Goal: Transaction & Acquisition: Purchase product/service

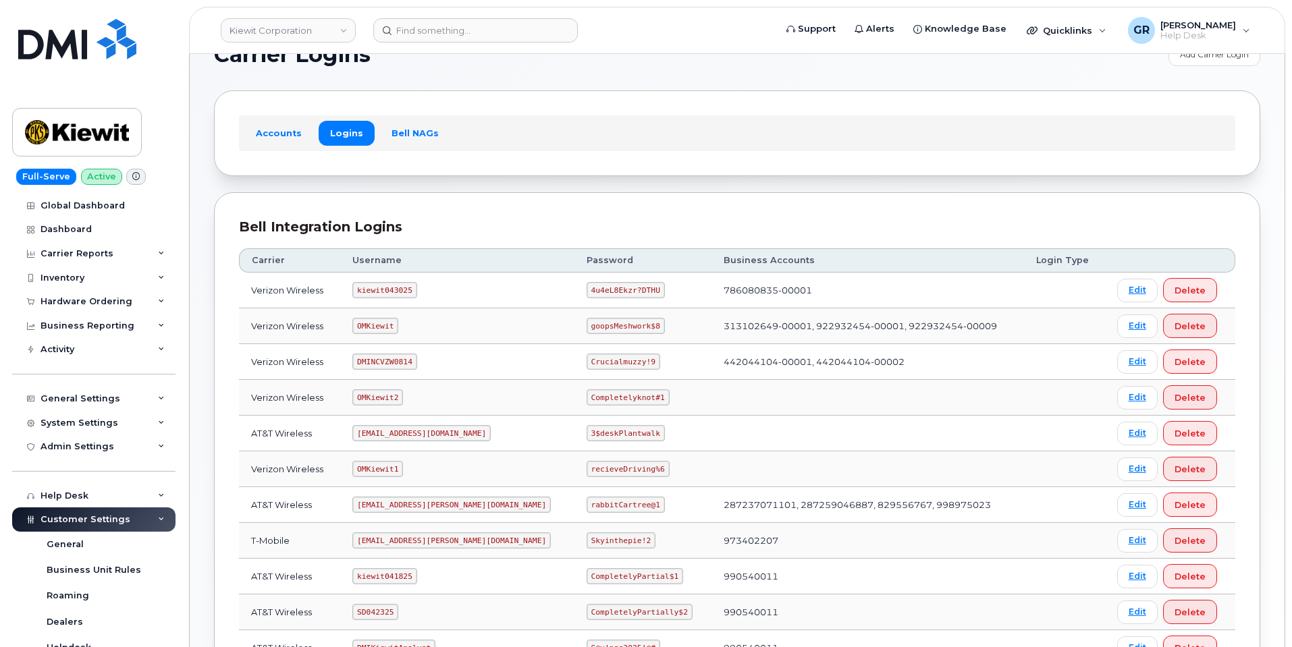
scroll to position [67, 0]
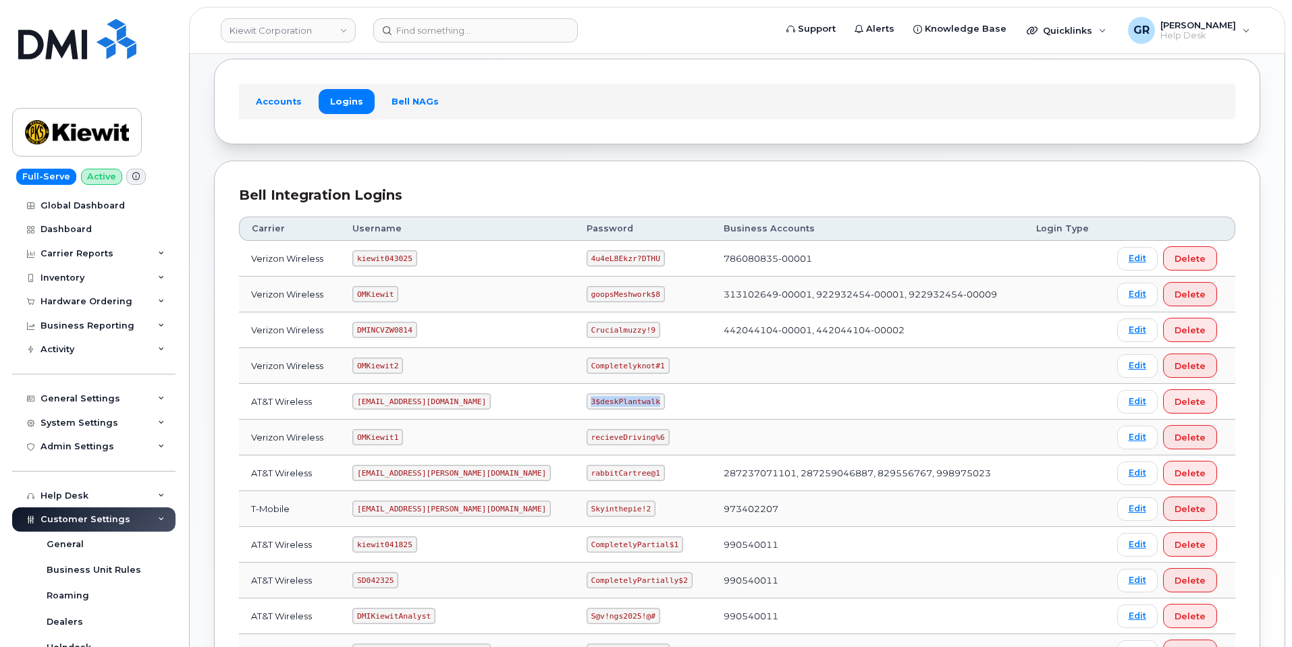
drag, startPoint x: 548, startPoint y: 400, endPoint x: 615, endPoint y: 405, distance: 67.0
click at [615, 405] on code "3$deskPlantwalk" at bounding box center [626, 402] width 78 height 16
click at [606, 402] on code "3$deskPlantwalk" at bounding box center [626, 402] width 78 height 16
drag, startPoint x: 610, startPoint y: 400, endPoint x: 555, endPoint y: 402, distance: 55.4
click at [587, 402] on code "3$deskPlantwalk" at bounding box center [626, 402] width 78 height 16
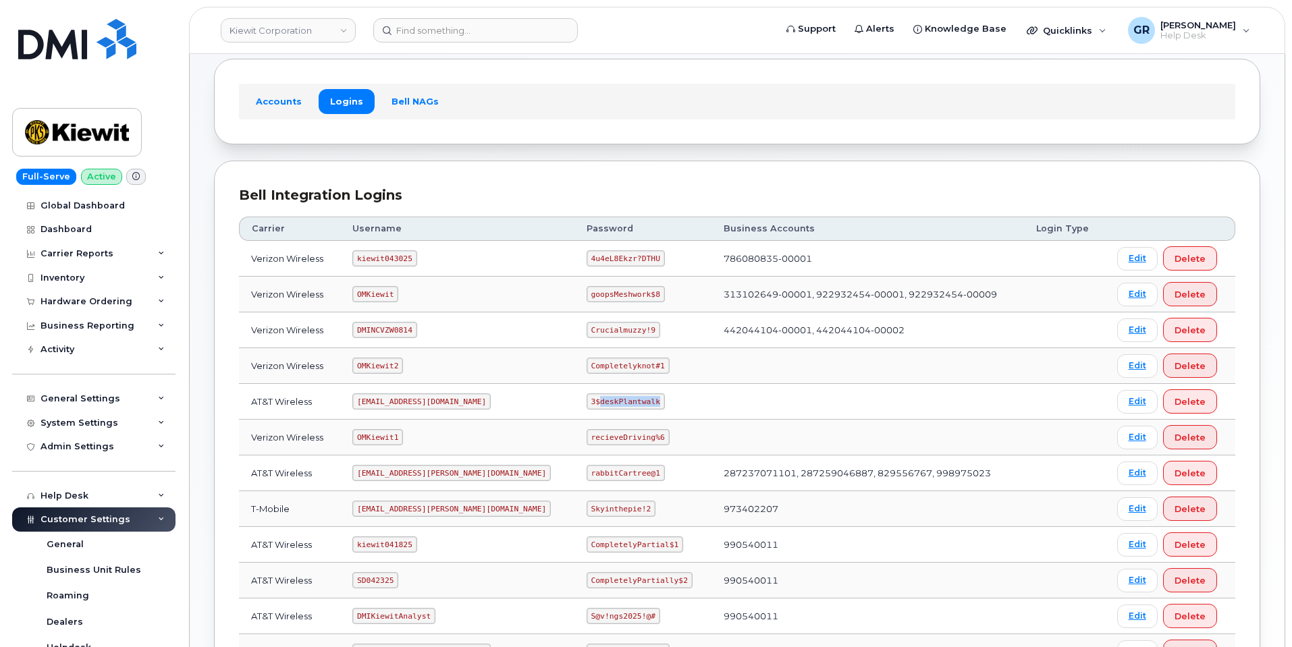
click at [587, 402] on code "3$deskPlantwalk" at bounding box center [626, 402] width 78 height 16
click at [587, 406] on code "3$deskPlantwalk" at bounding box center [626, 402] width 78 height 16
drag, startPoint x: 544, startPoint y: 403, endPoint x: 609, endPoint y: 405, distance: 65.5
click at [607, 406] on code "3$deskPlantwalk" at bounding box center [626, 402] width 78 height 16
click at [612, 404] on code "3$deskPlantwalk" at bounding box center [626, 402] width 78 height 16
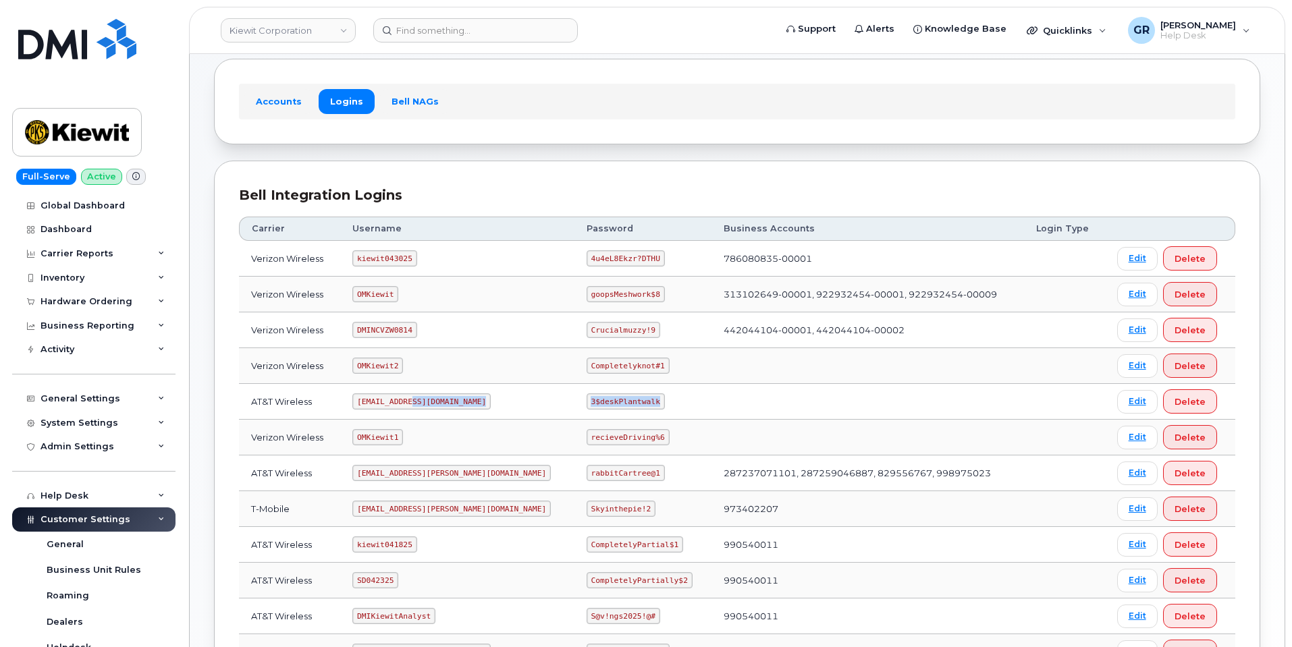
drag, startPoint x: 611, startPoint y: 397, endPoint x: 512, endPoint y: 399, distance: 98.6
click at [512, 399] on tr "AT&T Wireless om@dminc.com 3$deskPlantwalk Edit Delete" at bounding box center [737, 402] width 996 height 36
click at [587, 400] on code "3$deskPlantwalk" at bounding box center [626, 402] width 78 height 16
drag, startPoint x: 549, startPoint y: 404, endPoint x: 647, endPoint y: 400, distance: 98.6
click at [647, 402] on td "3$deskPlantwalk" at bounding box center [642, 402] width 137 height 36
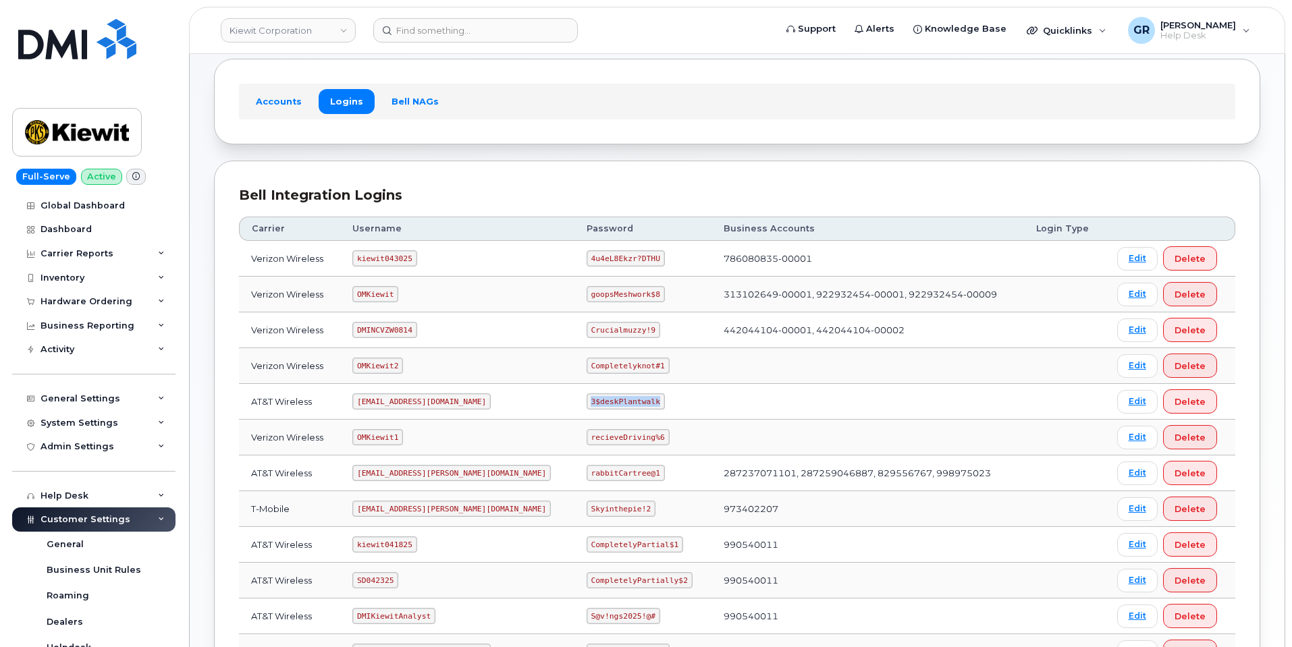
click at [587, 401] on code "3$deskPlantwalk" at bounding box center [626, 402] width 78 height 16
click at [587, 260] on code "4u4eL8Ekzr?DTHU" at bounding box center [626, 258] width 78 height 16
click at [587, 259] on code "4u4eL8Ekzr?DTHU" at bounding box center [626, 258] width 78 height 16
copy code "4u4eL8Ekzr"
click at [587, 256] on code "4u4eL8Ekzr?DTHU" at bounding box center [626, 258] width 78 height 16
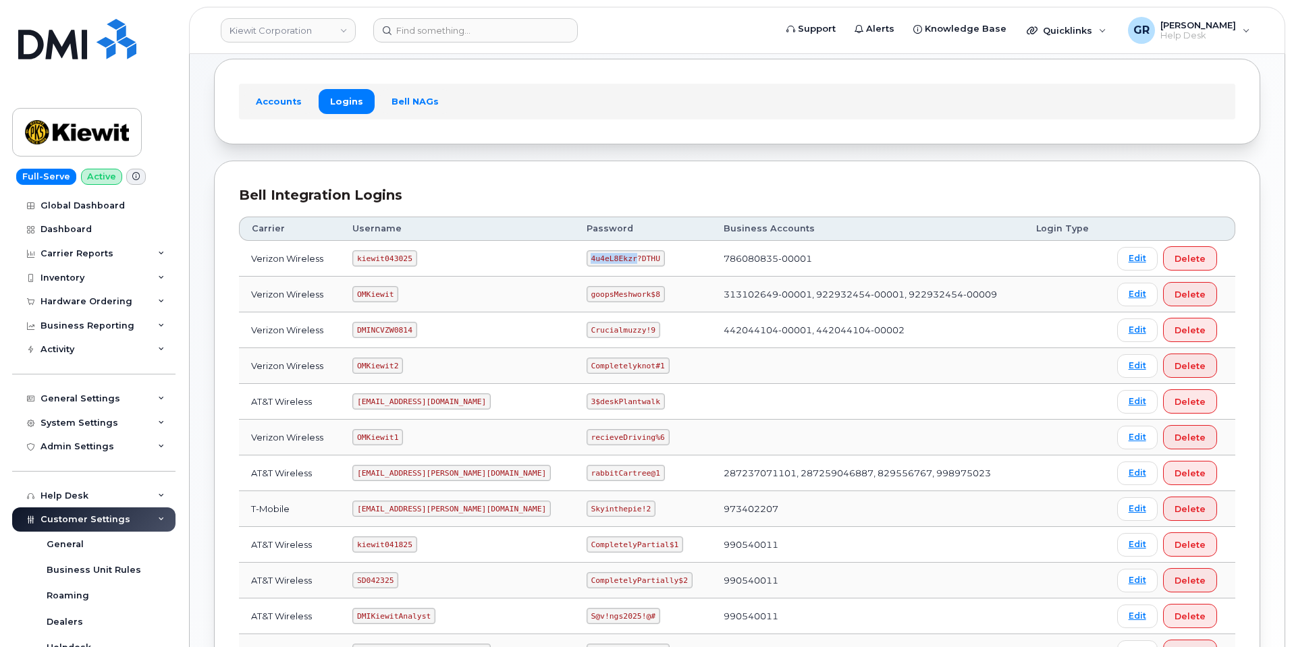
click at [587, 256] on code "4u4eL8Ekzr?DTHU" at bounding box center [626, 258] width 78 height 16
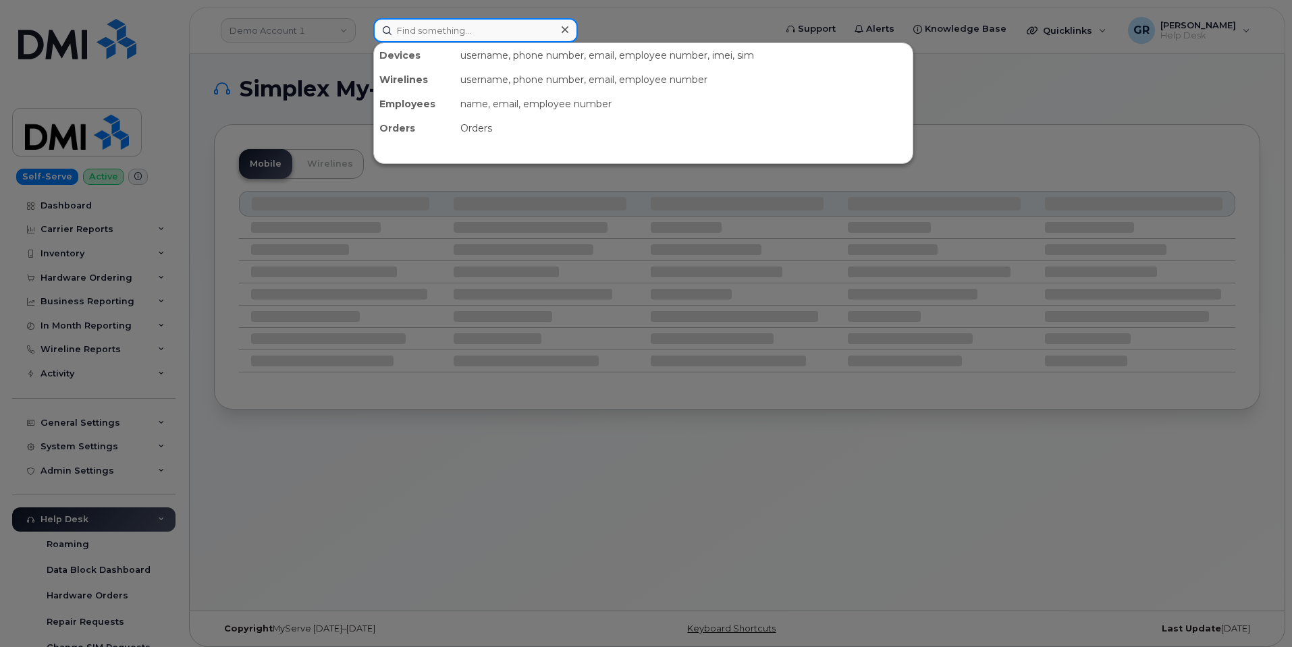
click at [452, 30] on input at bounding box center [475, 30] width 205 height 24
click at [326, 36] on div at bounding box center [646, 323] width 1292 height 647
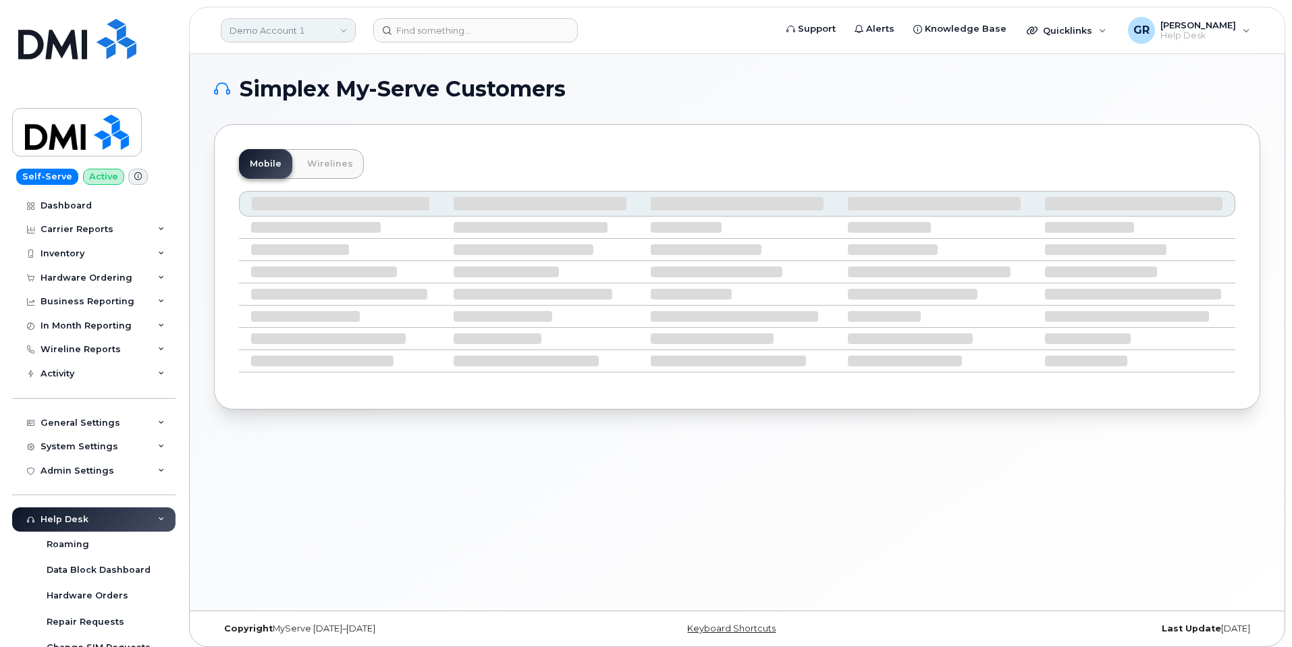
drag, startPoint x: 334, startPoint y: 30, endPoint x: 329, endPoint y: 40, distance: 12.1
click at [333, 30] on link "Demo Account 1" at bounding box center [288, 30] width 135 height 24
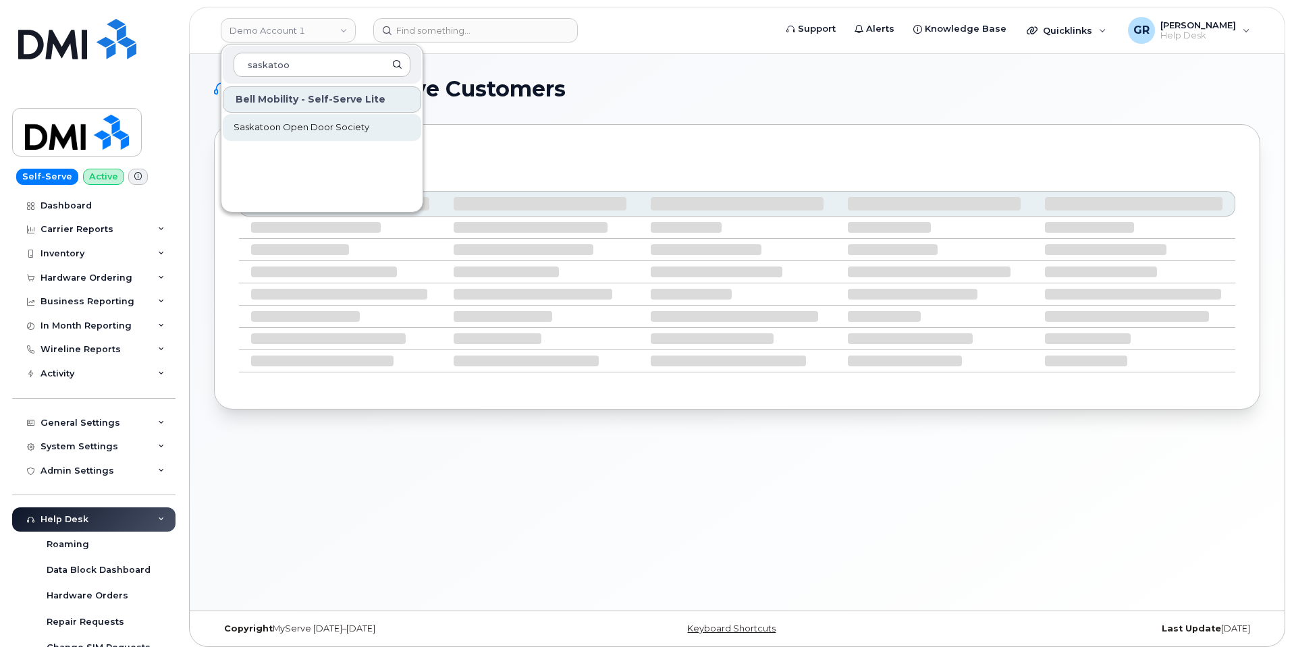
type input "saskatoo"
click at [322, 130] on span "Saskatoon Open Door Society" at bounding box center [302, 127] width 136 height 13
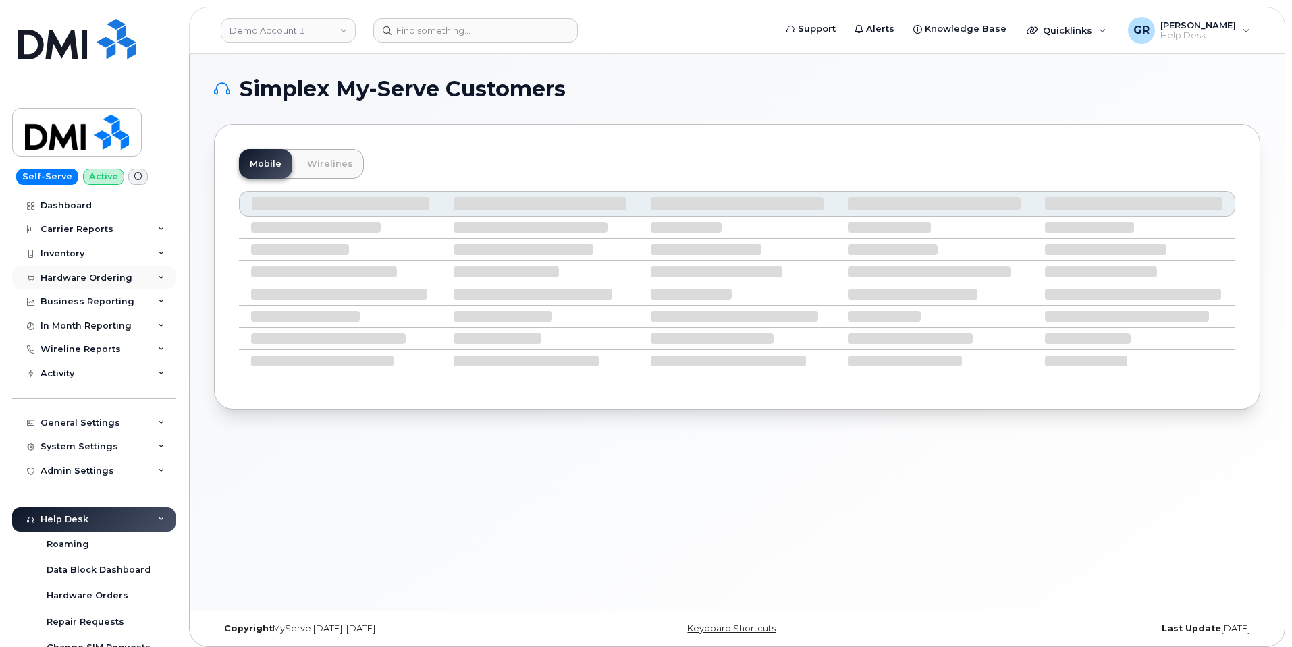
click at [159, 275] on icon at bounding box center [161, 278] width 7 height 7
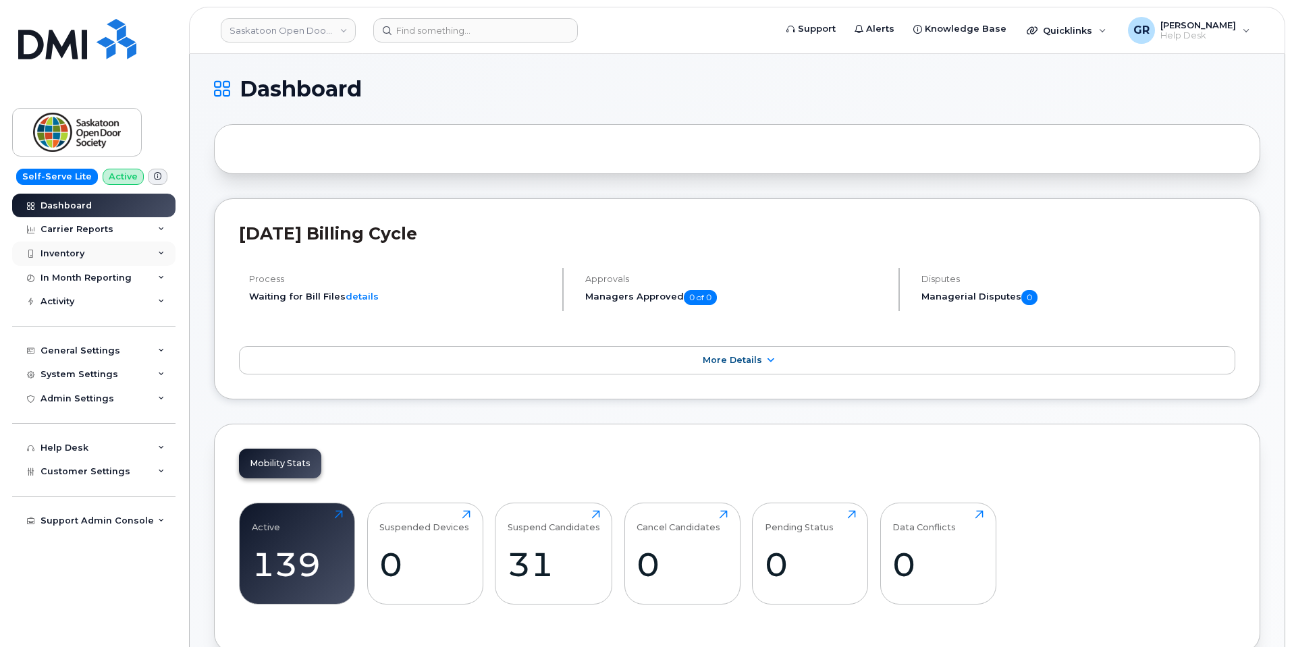
click at [100, 256] on div "Inventory" at bounding box center [93, 254] width 163 height 24
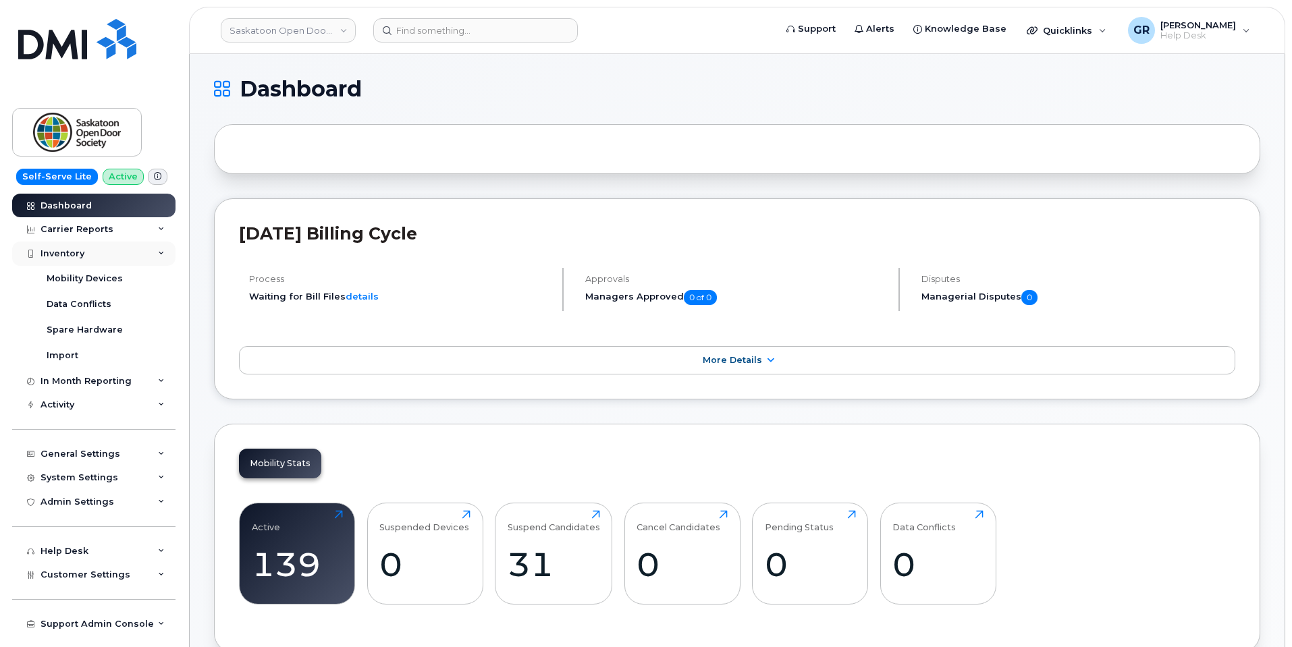
click at [119, 250] on div "Inventory" at bounding box center [93, 254] width 163 height 24
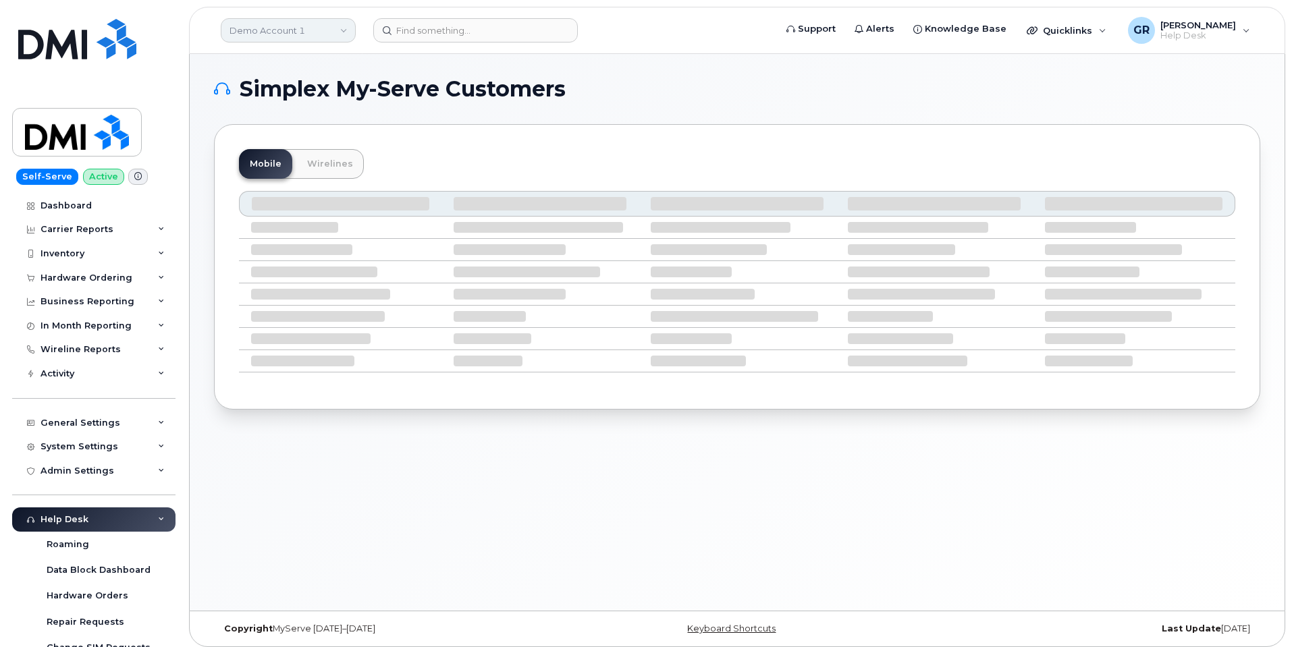
click at [314, 30] on link "Demo Account 1" at bounding box center [288, 30] width 135 height 24
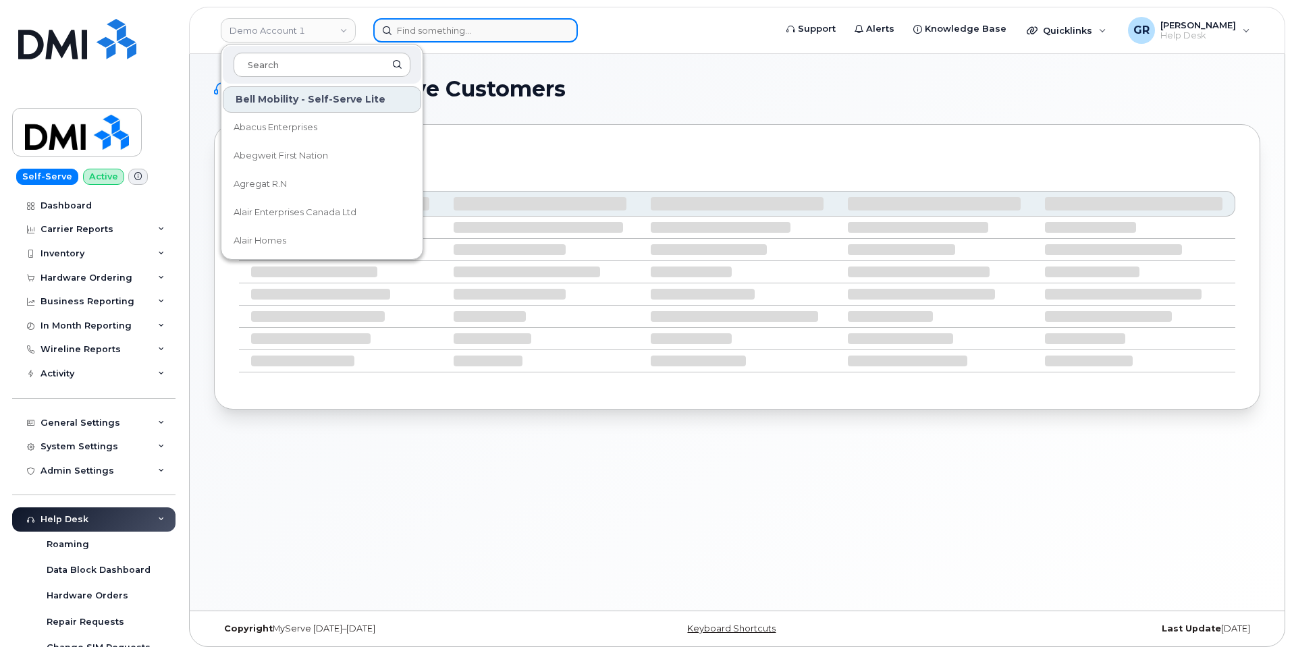
click at [470, 34] on input at bounding box center [475, 30] width 205 height 24
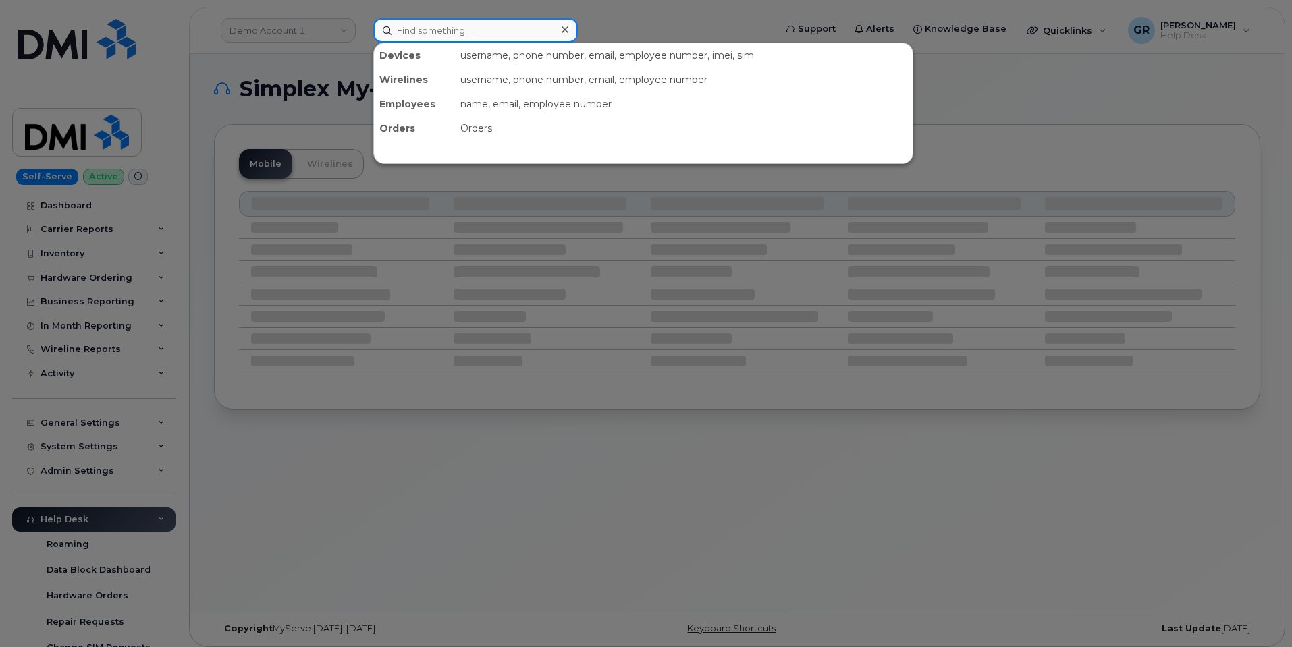
click at [429, 36] on input at bounding box center [475, 30] width 205 height 24
click at [113, 197] on div at bounding box center [646, 323] width 1292 height 647
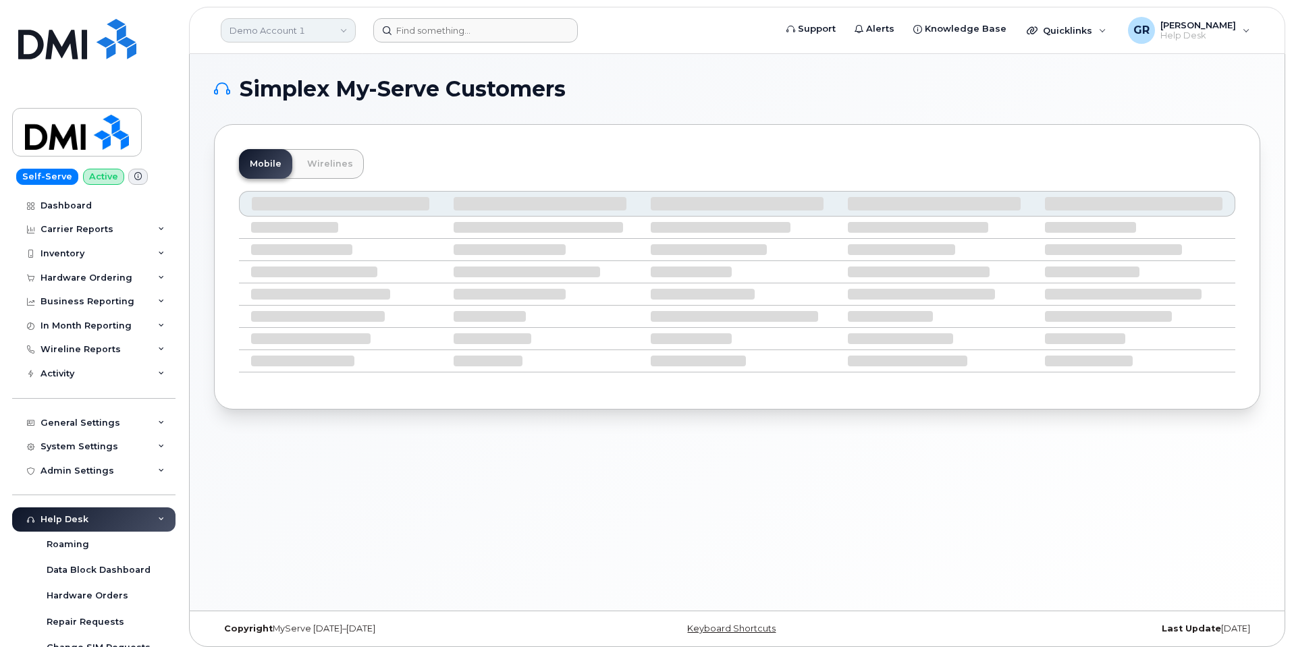
click at [273, 37] on link "Demo Account 1" at bounding box center [288, 30] width 135 height 24
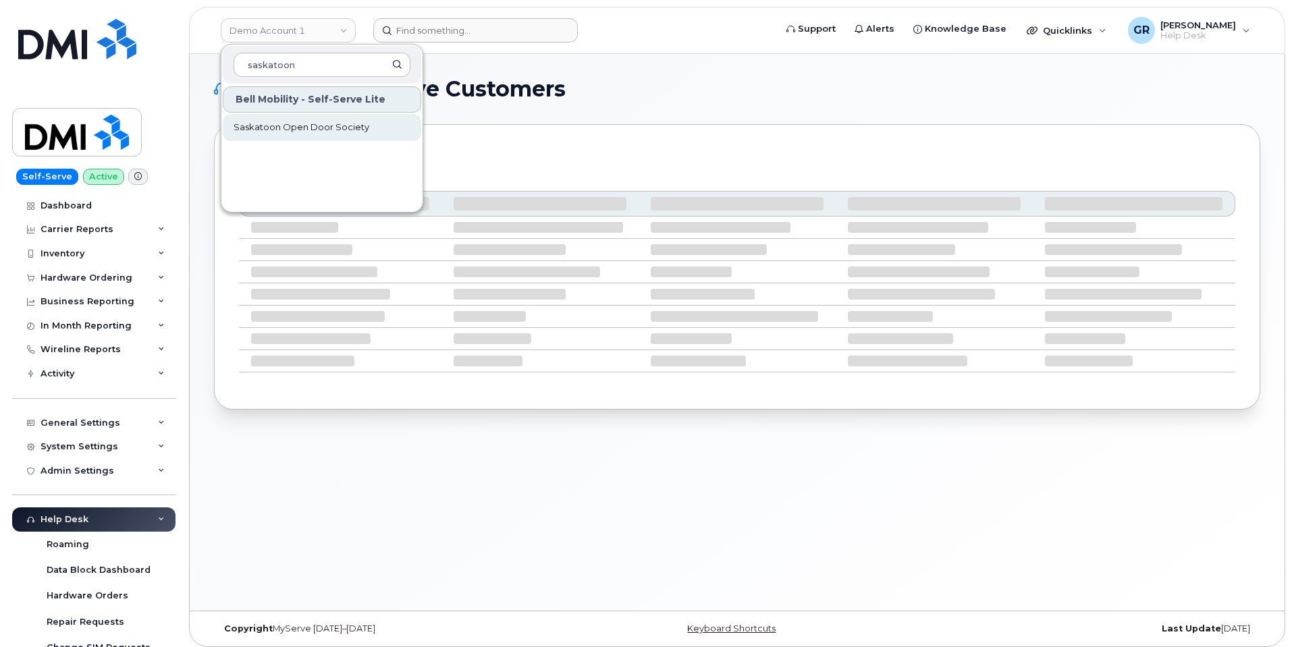
type input "saskatoon"
drag, startPoint x: 304, startPoint y: 133, endPoint x: 307, endPoint y: 126, distance: 7.9
click at [304, 132] on span "Saskatoon Open Door Society" at bounding box center [302, 127] width 136 height 13
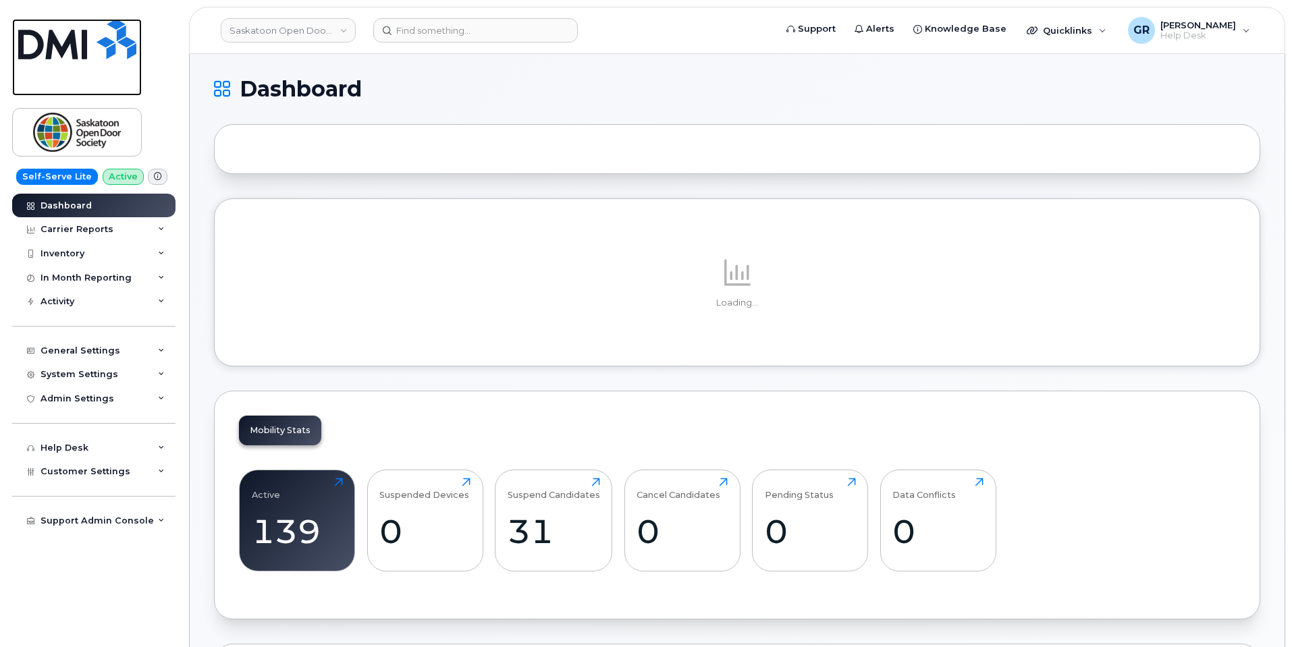
click at [84, 45] on img at bounding box center [77, 39] width 118 height 40
click at [301, 28] on link "Saskatoon Open Door Society" at bounding box center [288, 30] width 135 height 24
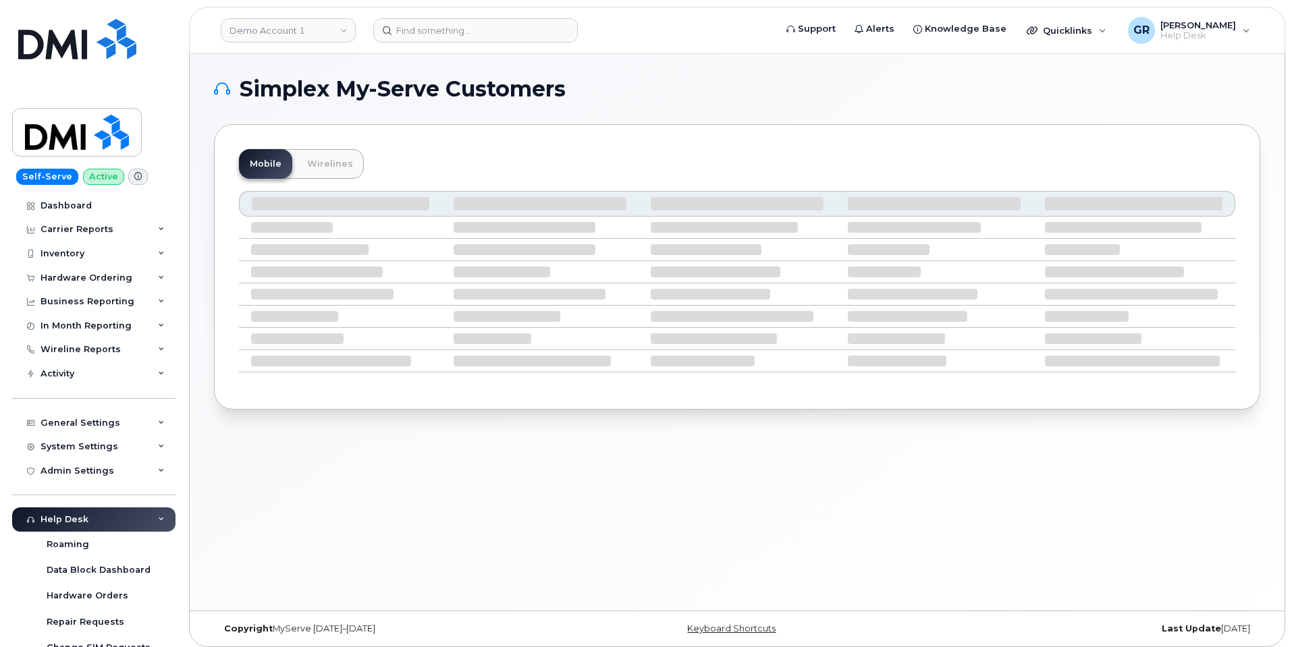
click at [509, 445] on div "Simplex My-Serve Customers Mobile Wirelines" at bounding box center [737, 332] width 1095 height 557
click at [591, 395] on div "Mobile Wirelines" at bounding box center [737, 267] width 1046 height 286
click at [472, 387] on div "Mobile Wirelines" at bounding box center [737, 267] width 1046 height 286
click at [108, 273] on div "Hardware Ordering" at bounding box center [86, 278] width 92 height 11
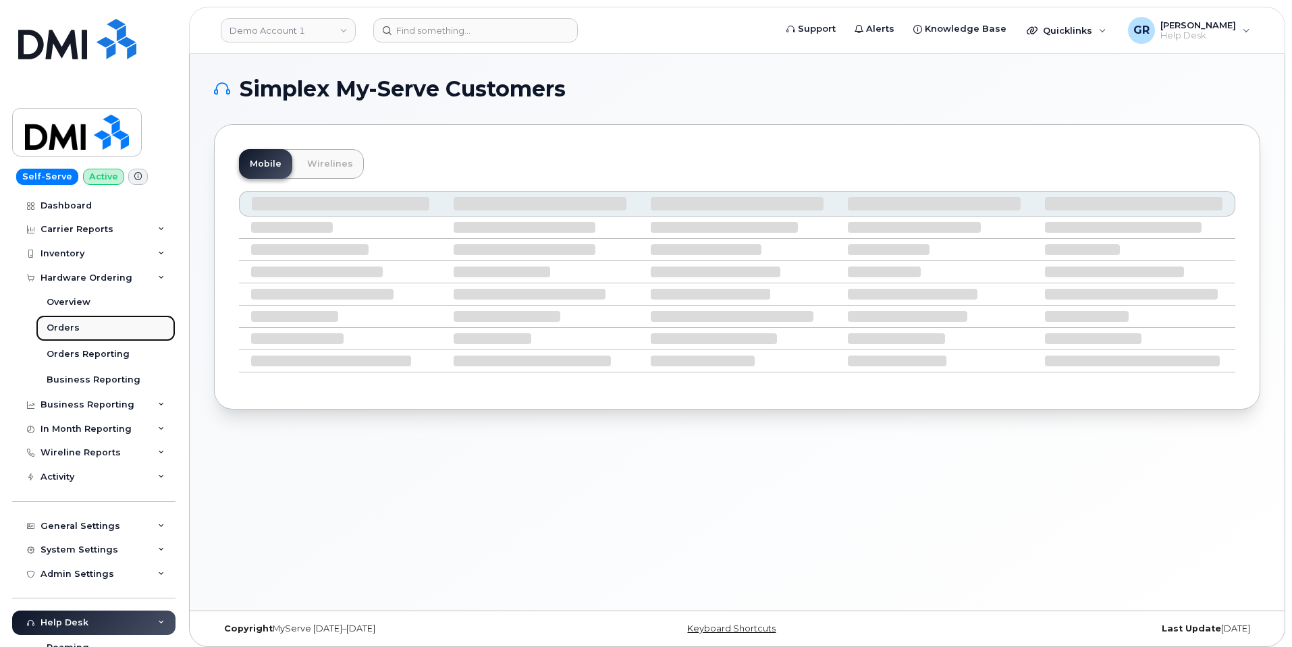
click at [97, 321] on link "Orders" at bounding box center [106, 328] width 140 height 26
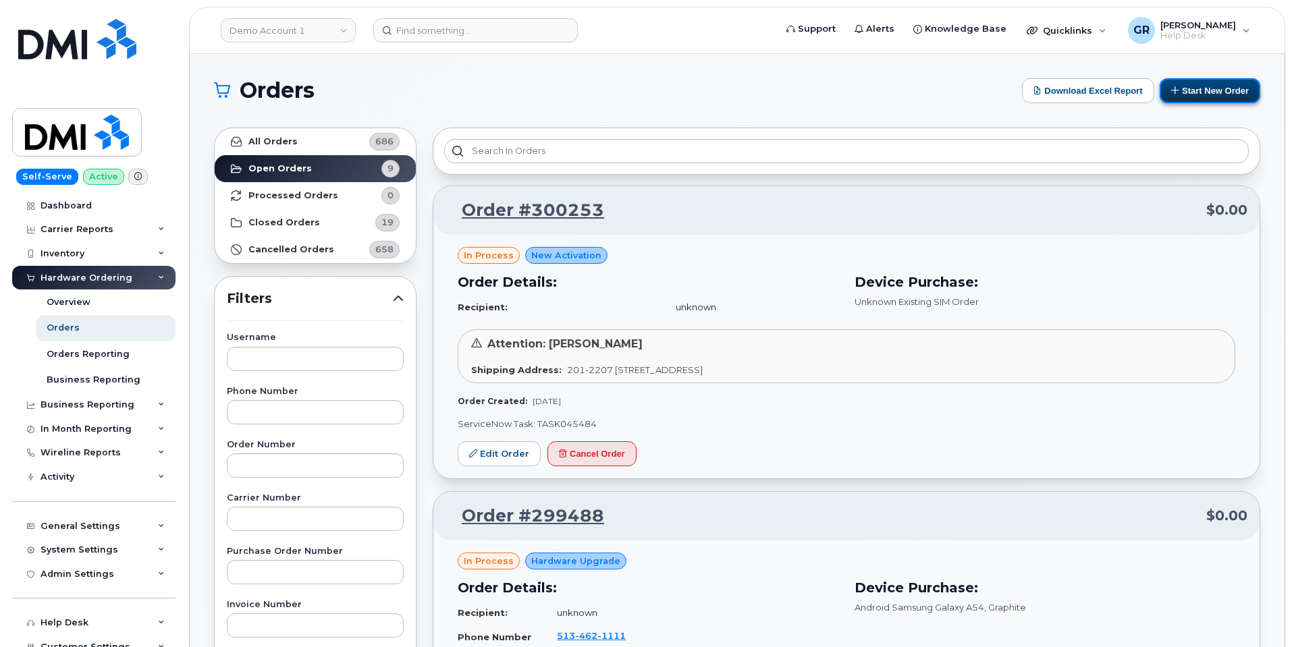
click at [1195, 88] on button "Start New Order" at bounding box center [1210, 90] width 101 height 25
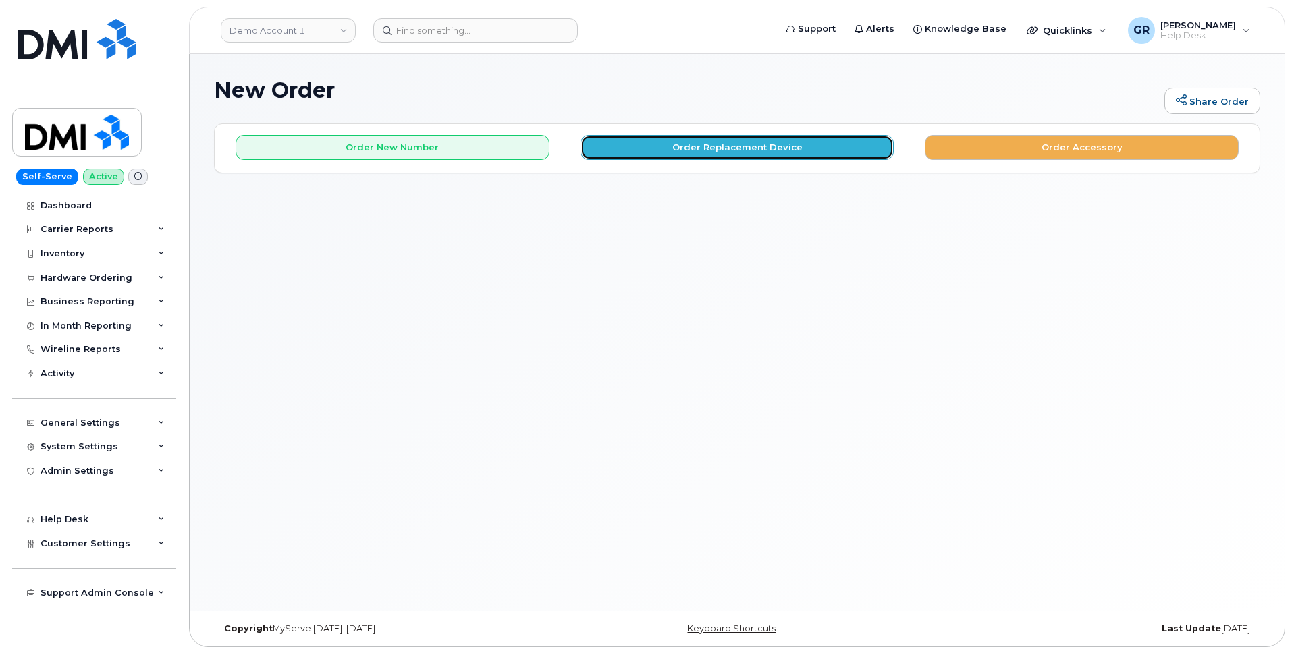
click at [796, 149] on button "Order Replacement Device" at bounding box center [737, 147] width 314 height 25
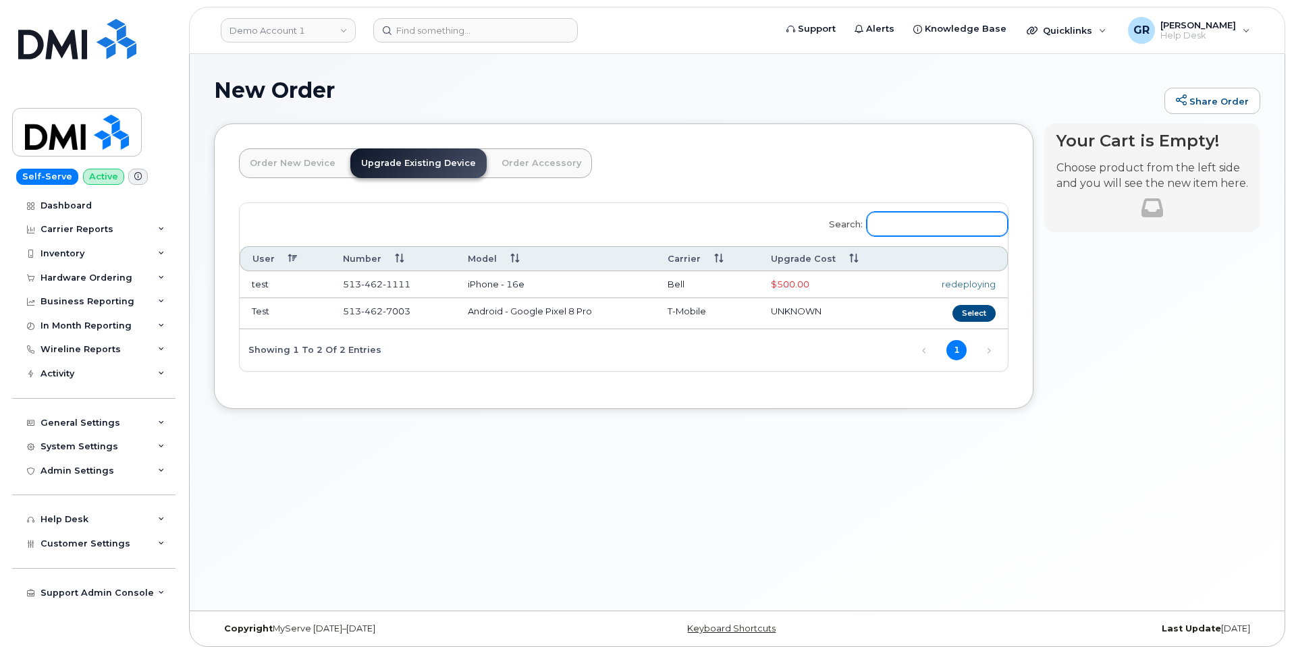
click at [921, 227] on input "Search:" at bounding box center [937, 224] width 141 height 24
drag, startPoint x: 413, startPoint y: 308, endPoint x: 342, endPoint y: 313, distance: 71.7
click at [342, 313] on td "[PHONE_NUMBER]" at bounding box center [393, 313] width 125 height 31
copy span "[PHONE_NUMBER]"
click at [903, 224] on input "Search:" at bounding box center [937, 224] width 141 height 24
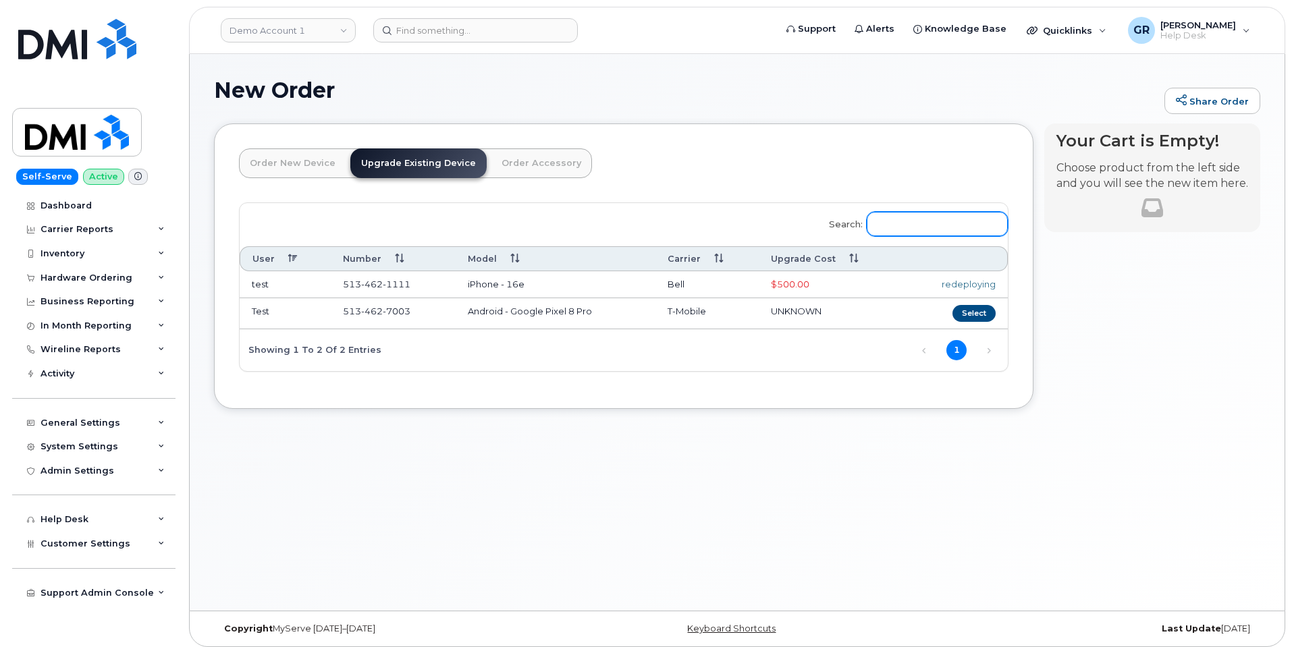
paste input "5134627003"
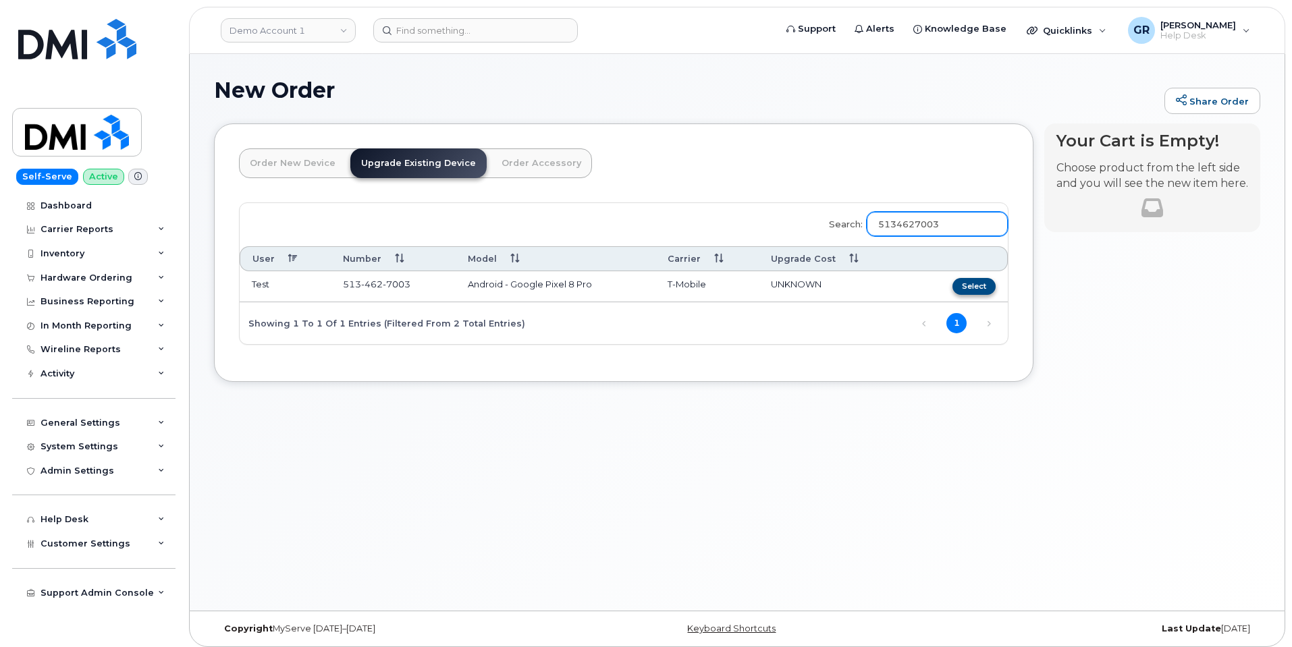
type input "5134627003"
click at [977, 281] on button "Select" at bounding box center [973, 286] width 43 height 17
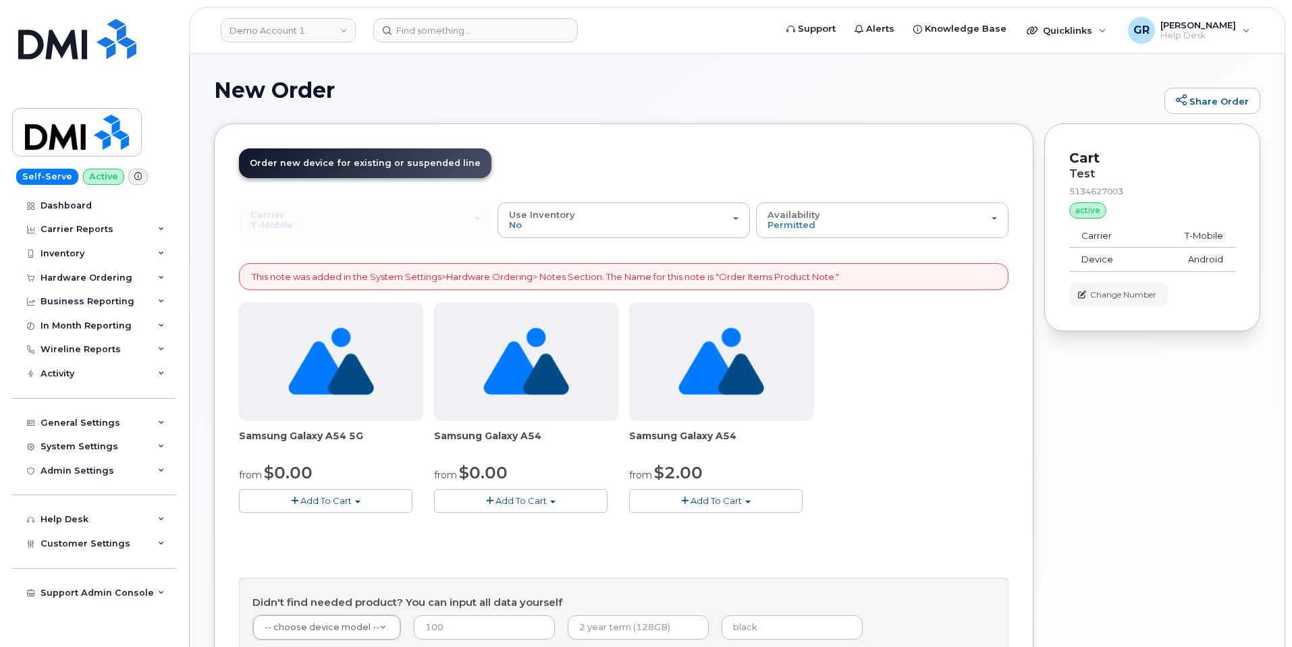
click at [520, 437] on span "Samsung Galaxy A54" at bounding box center [526, 442] width 184 height 27
click at [457, 431] on span "Samsung Galaxy A54" at bounding box center [526, 442] width 184 height 27
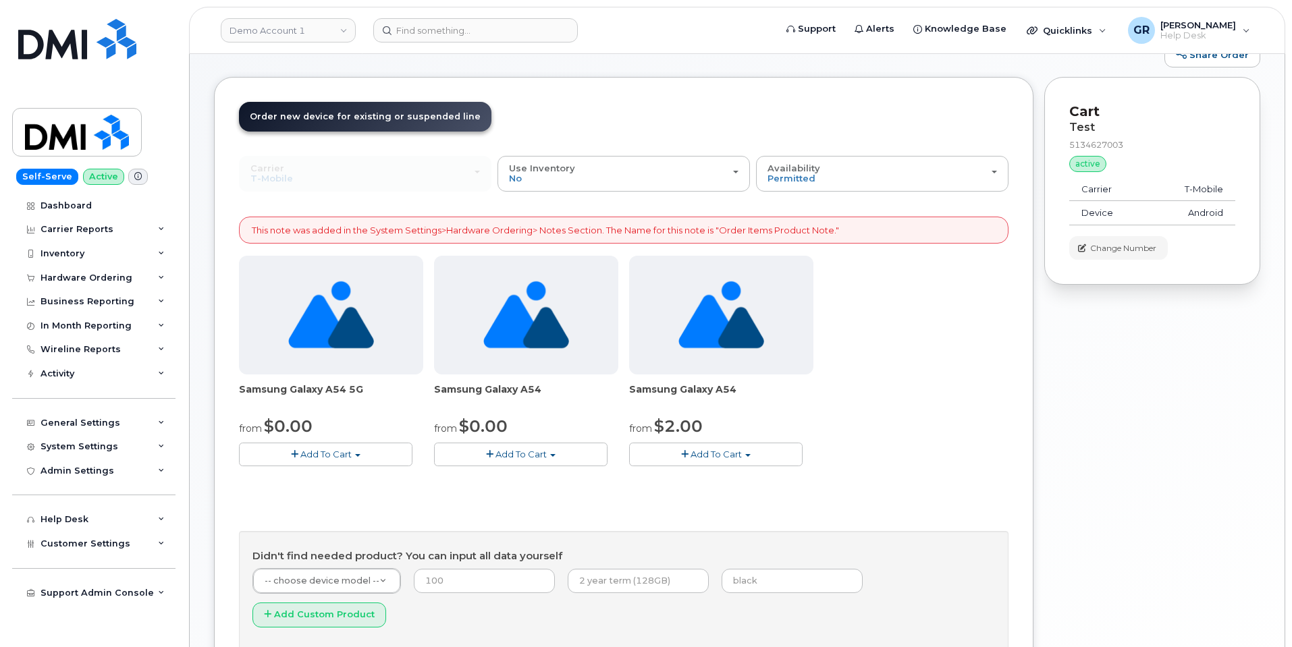
scroll to position [67, 0]
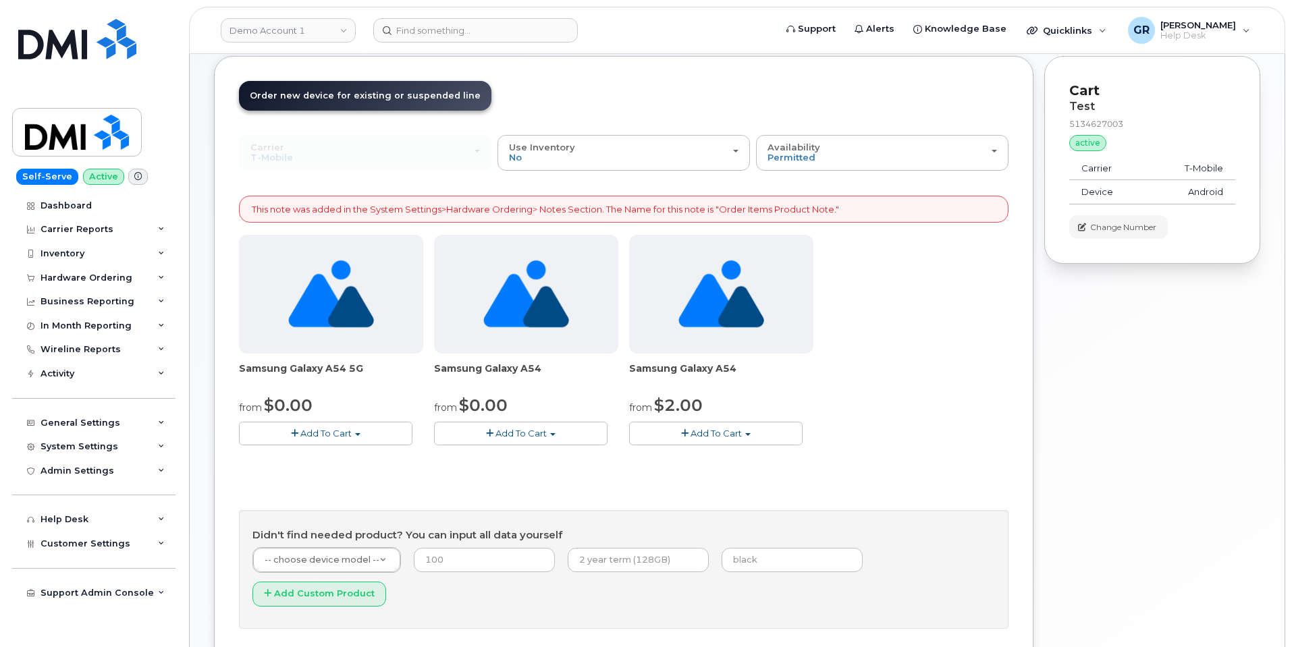
click at [543, 431] on span "Add To Cart" at bounding box center [520, 433] width 51 height 11
click at [522, 473] on link "$0.00 - Full Price" at bounding box center [502, 475] width 130 height 17
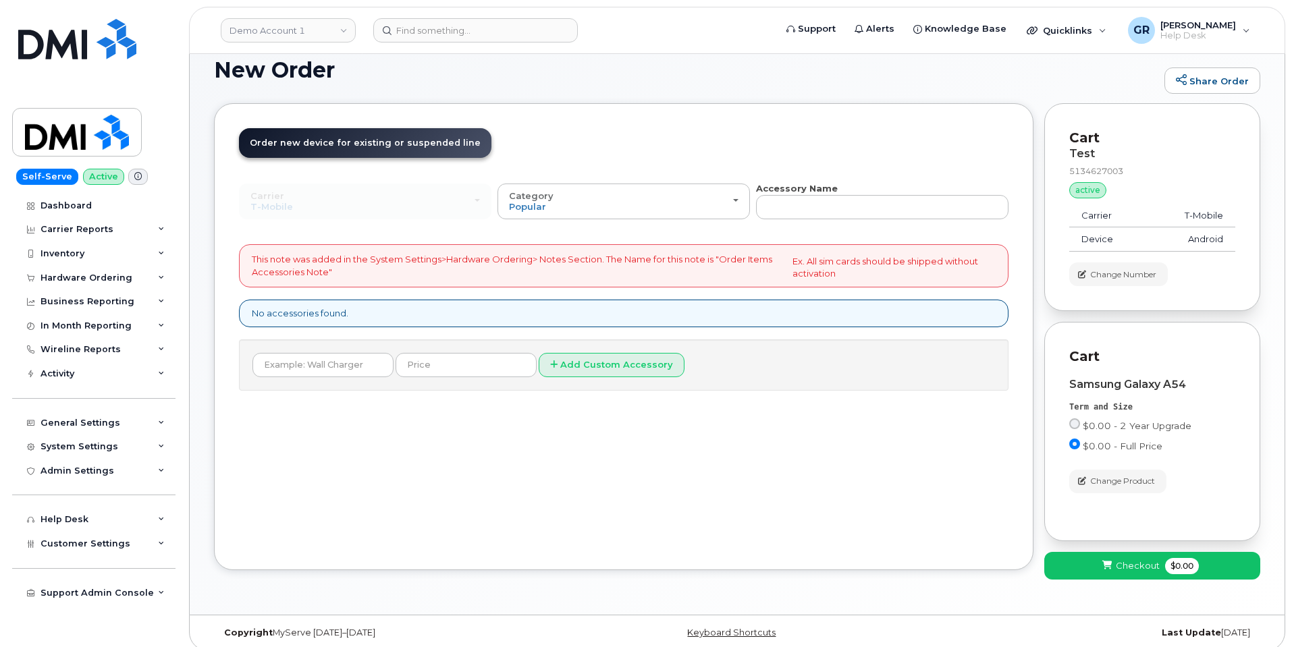
scroll to position [31, 0]
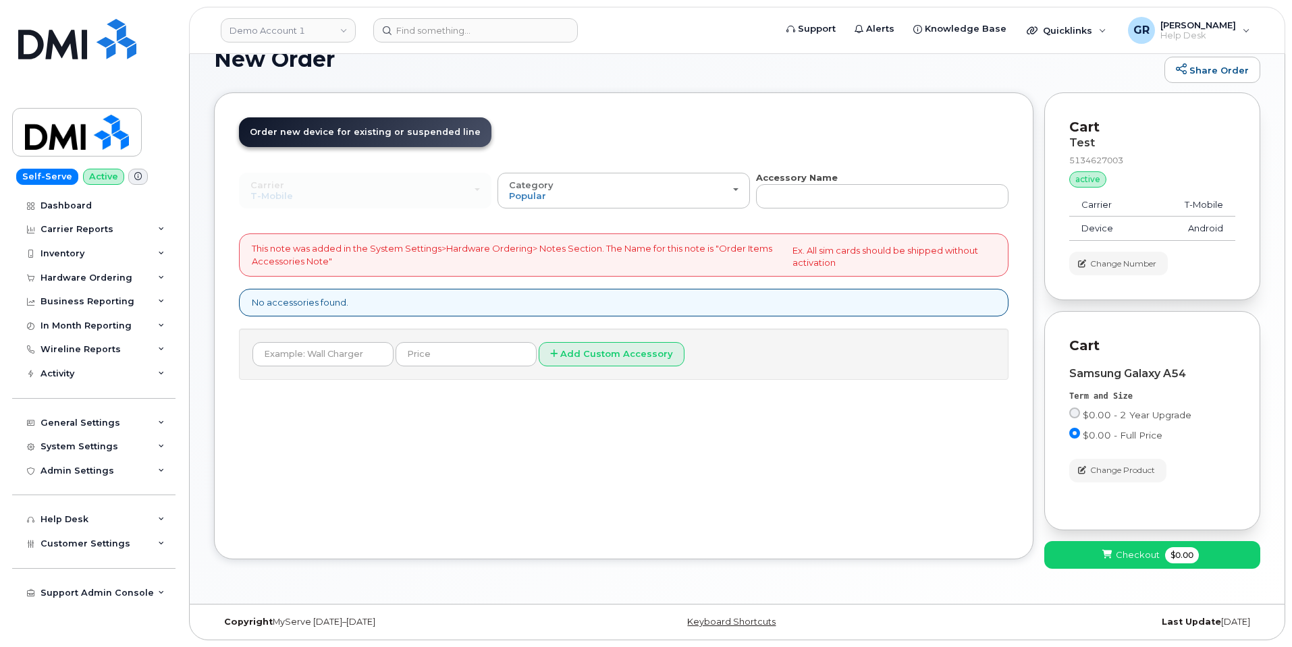
click at [533, 432] on div "Order New Device Upgrade Existing Device Order Accessory Order new device and n…" at bounding box center [623, 325] width 819 height 467
click at [448, 219] on div "Carrier T-Mobile Bell T-Mobile Bell Category Popular All Simplex Accessories Ac…" at bounding box center [623, 275] width 769 height 209
click at [1133, 551] on span "Checkout" at bounding box center [1138, 555] width 44 height 13
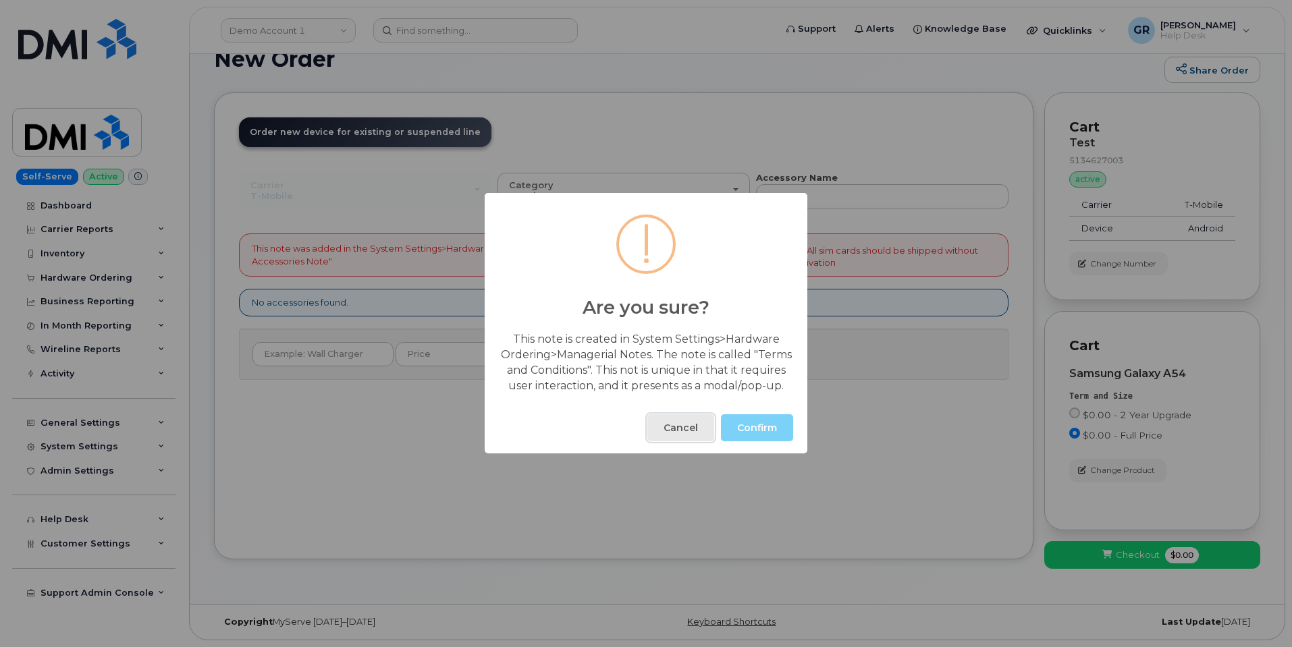
click at [693, 429] on button "Cancel" at bounding box center [680, 428] width 67 height 27
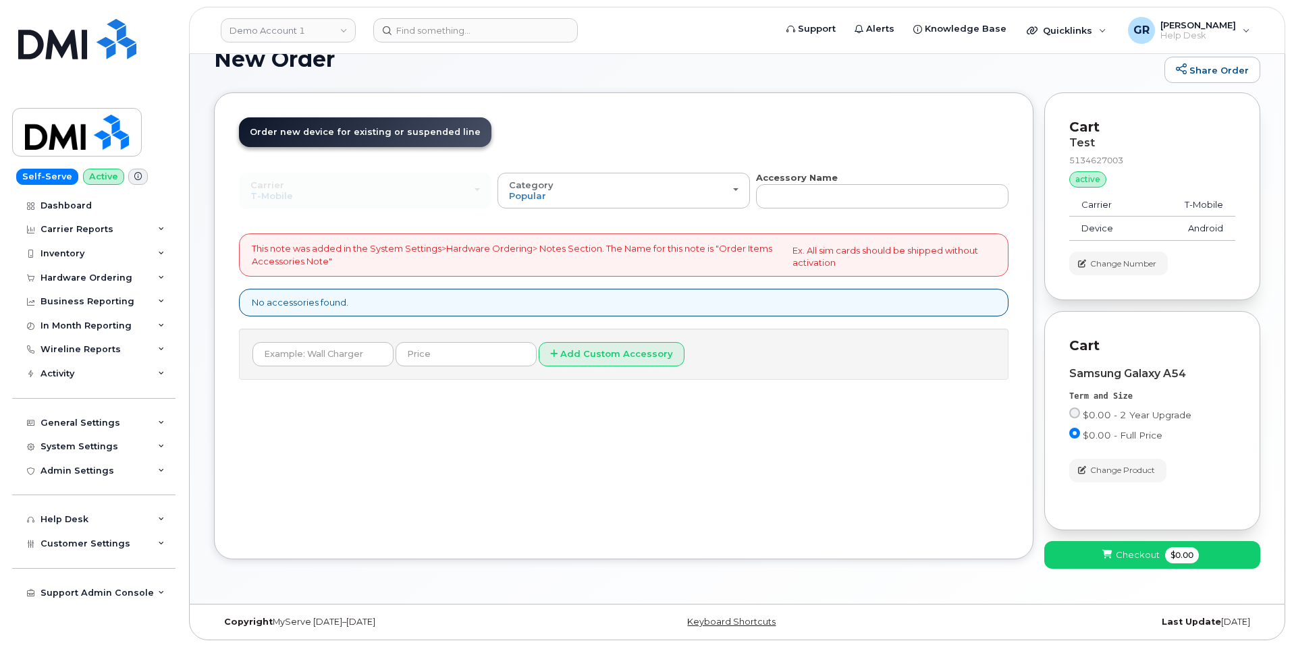
click at [879, 406] on div "Order New Device Upgrade Existing Device Order Accessory Order new device and n…" at bounding box center [623, 325] width 819 height 467
drag, startPoint x: 335, startPoint y: 432, endPoint x: 237, endPoint y: 376, distance: 112.8
click at [335, 431] on div "Order New Device Upgrade Existing Device Order Accessory Order new device and n…" at bounding box center [623, 325] width 819 height 467
click at [159, 148] on div "Self-Serve Active Dashboard Carrier Reports Monthly Billing Data Daily Data Poo…" at bounding box center [91, 323] width 183 height 647
